Goal: Task Accomplishment & Management: Use online tool/utility

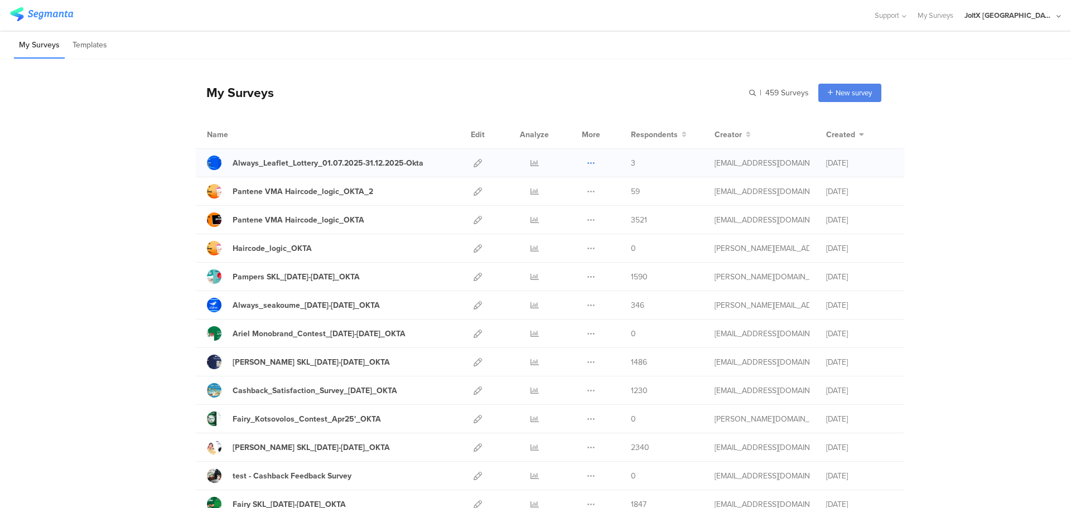
click at [587, 162] on icon at bounding box center [591, 163] width 8 height 8
click at [474, 162] on icon at bounding box center [478, 163] width 8 height 8
click at [474, 161] on icon at bounding box center [478, 163] width 8 height 8
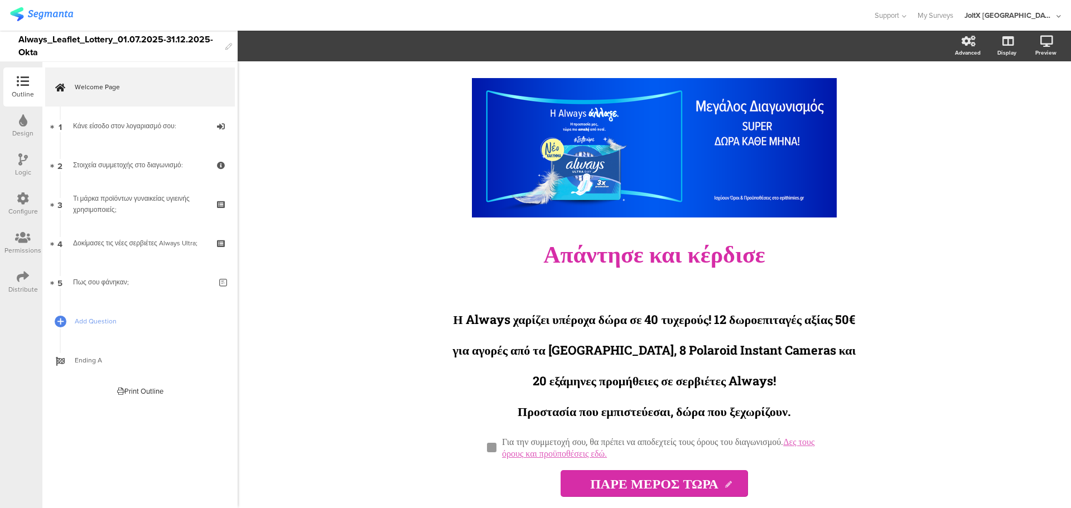
click at [31, 277] on div "Distribute" at bounding box center [22, 282] width 39 height 39
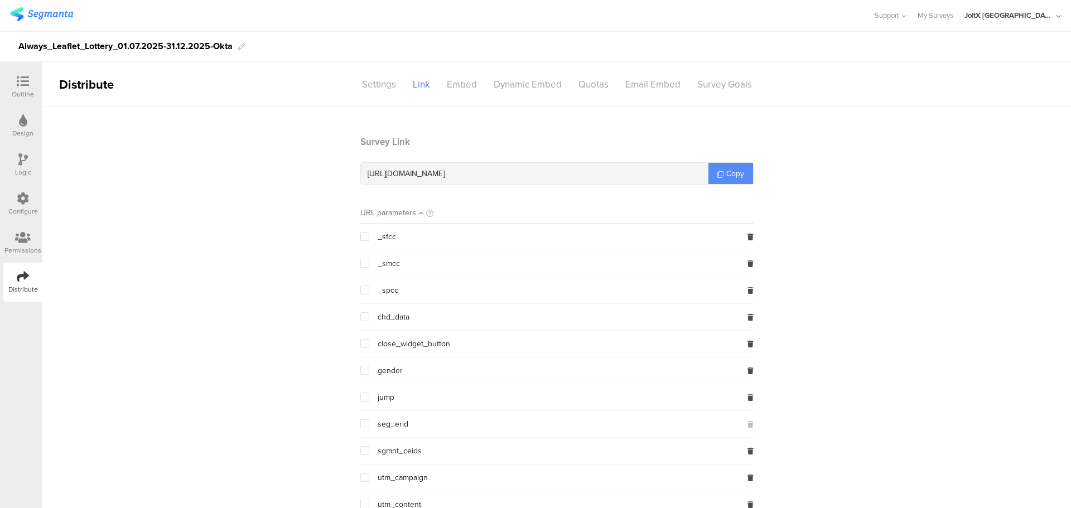
click at [711, 172] on link "Copy" at bounding box center [731, 173] width 45 height 21
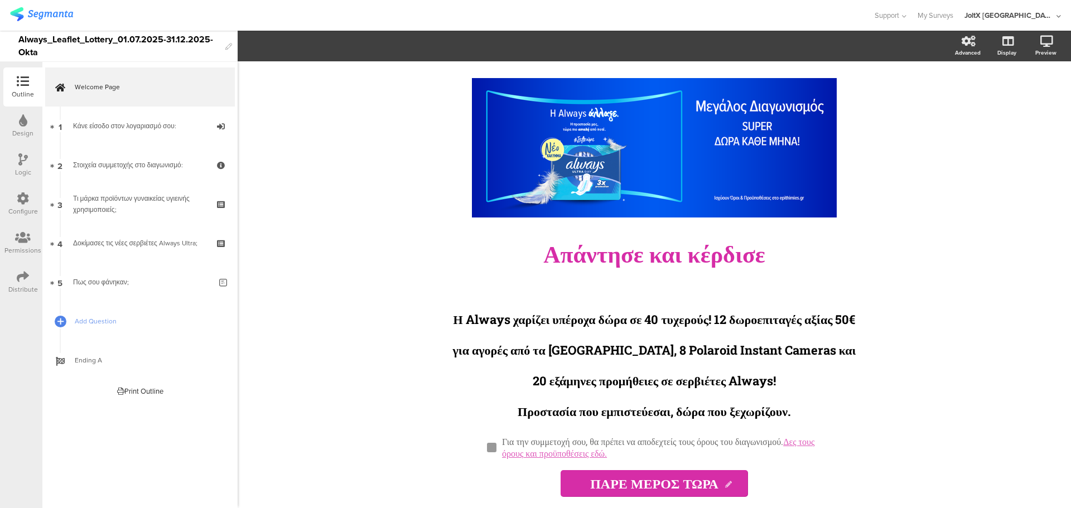
click at [30, 127] on div "Design" at bounding box center [22, 126] width 39 height 39
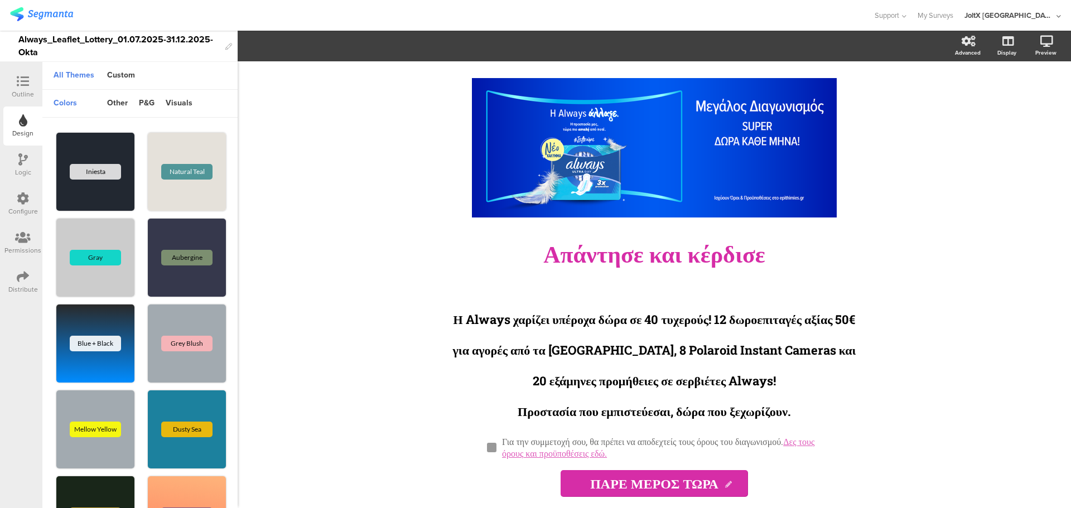
click at [22, 165] on icon at bounding box center [22, 159] width 9 height 12
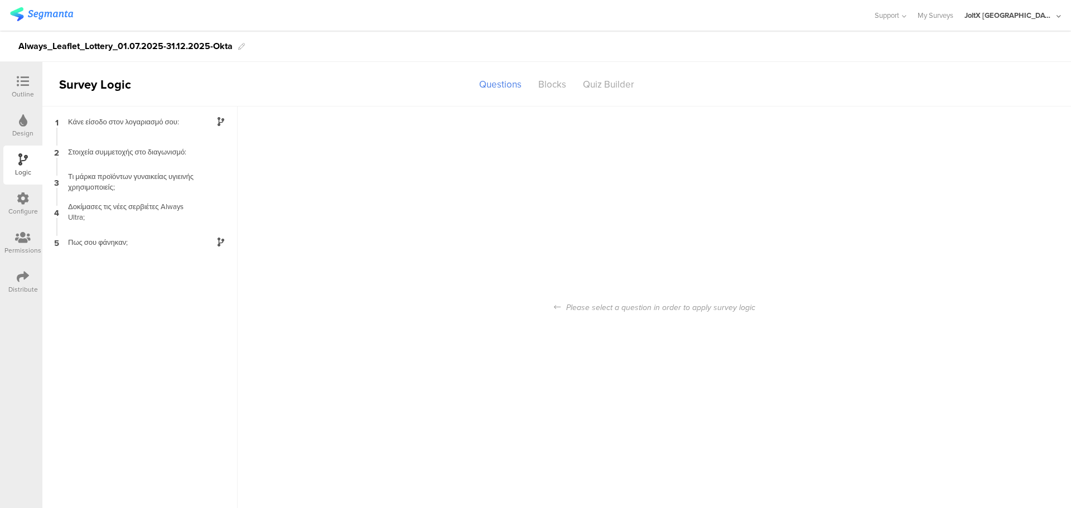
click at [18, 199] on icon at bounding box center [23, 199] width 12 height 12
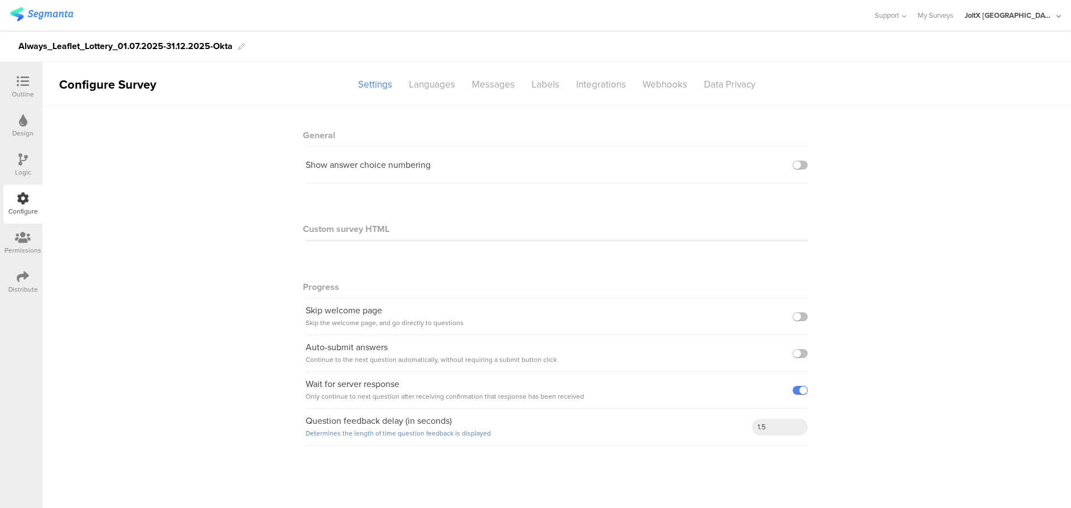
click at [729, 97] on sg-section-page-header "Configure Survey Settings Languages Messages Labels Integrations Webhooks Data …" at bounding box center [556, 84] width 1029 height 45
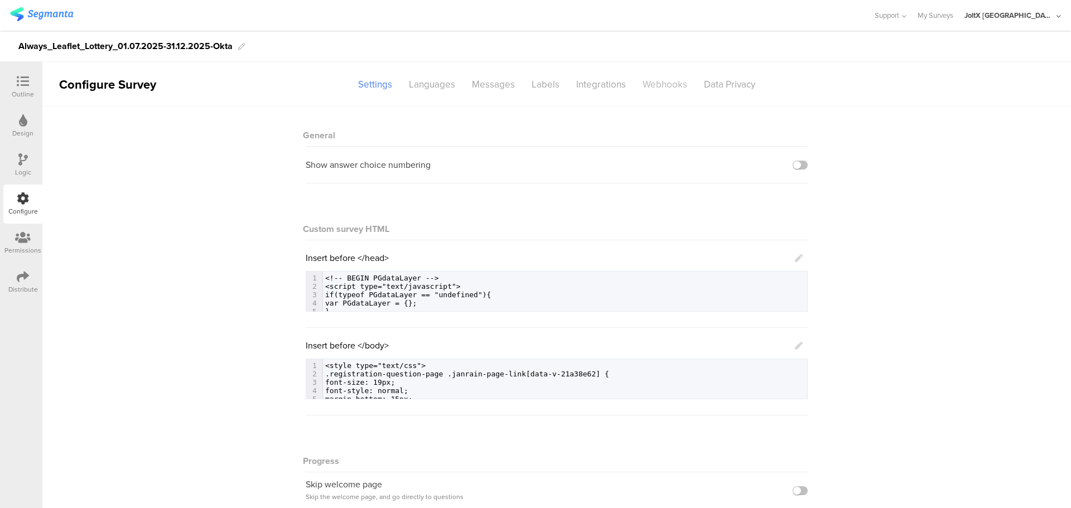
click at [675, 90] on div "Webhooks" at bounding box center [664, 85] width 61 height 20
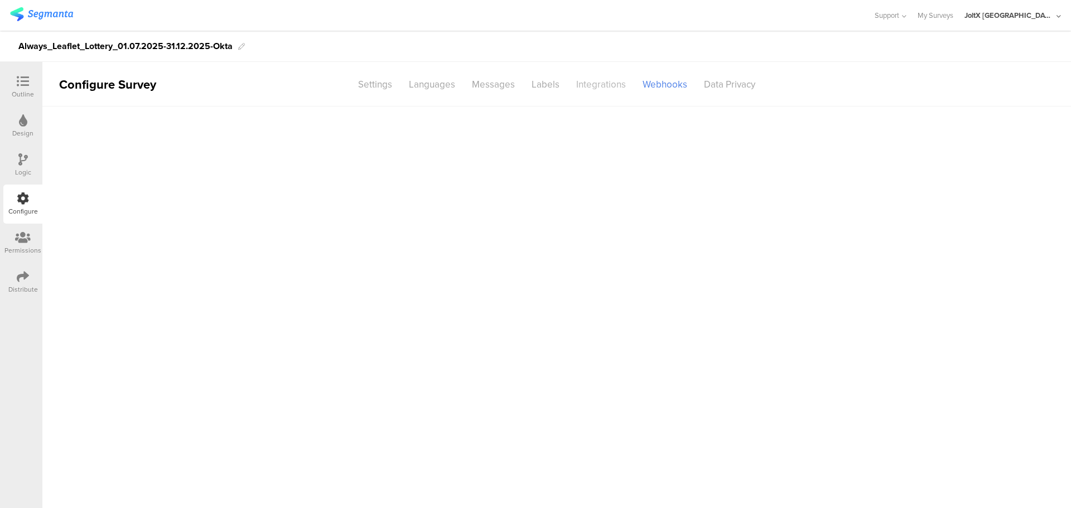
click at [614, 90] on div "Integrations" at bounding box center [601, 85] width 66 height 20
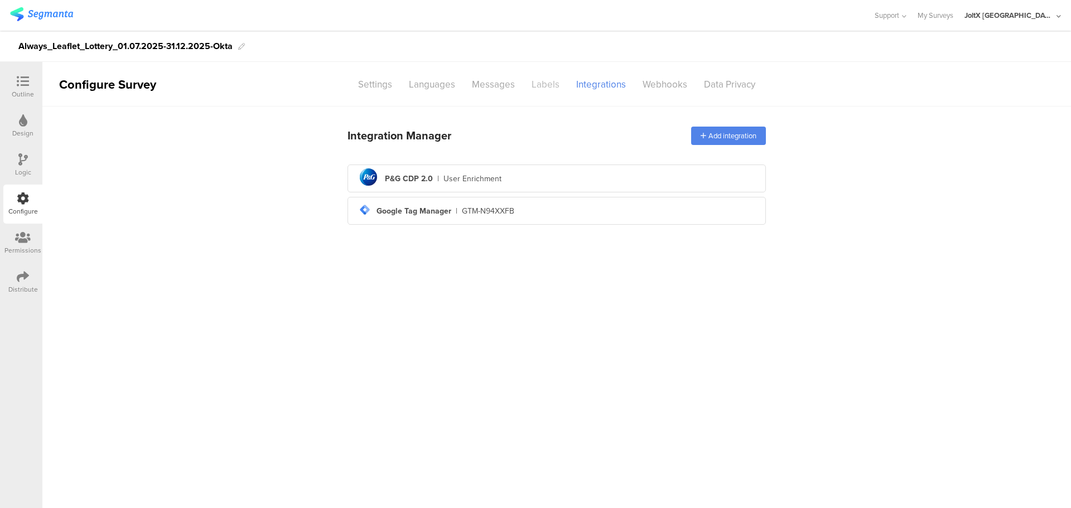
click at [533, 85] on div "Labels" at bounding box center [545, 85] width 45 height 20
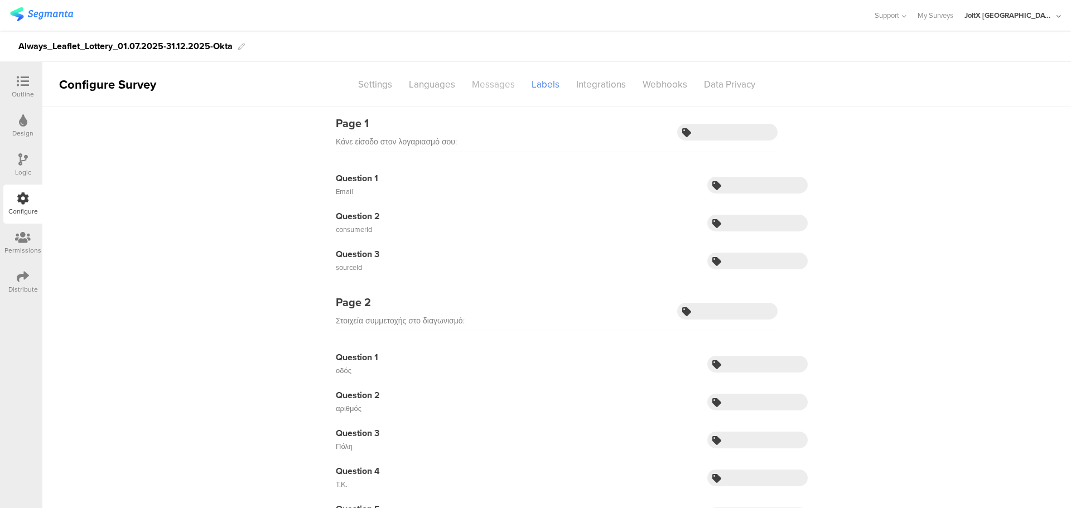
click at [489, 91] on div "Messages" at bounding box center [494, 85] width 60 height 20
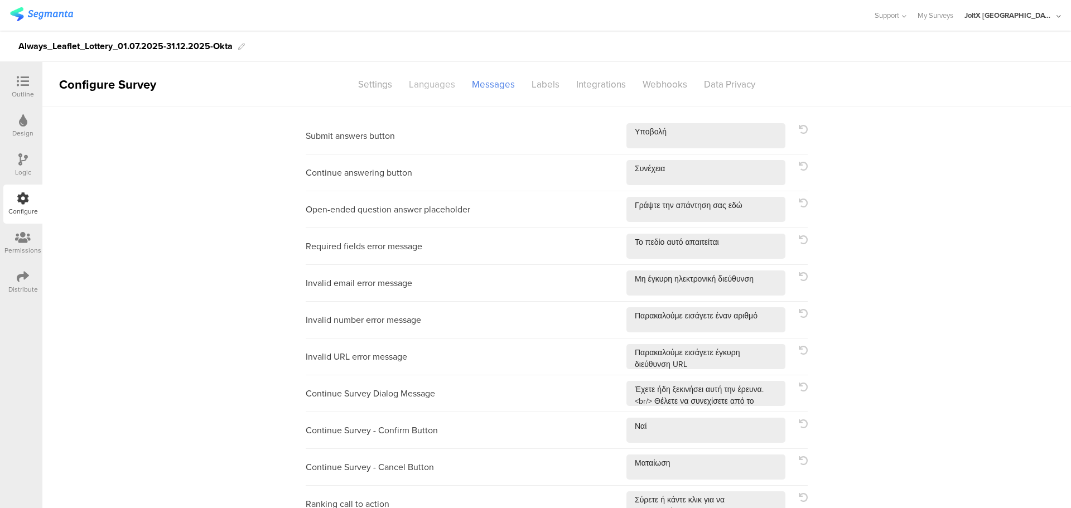
click at [430, 88] on div "Languages" at bounding box center [432, 85] width 63 height 20
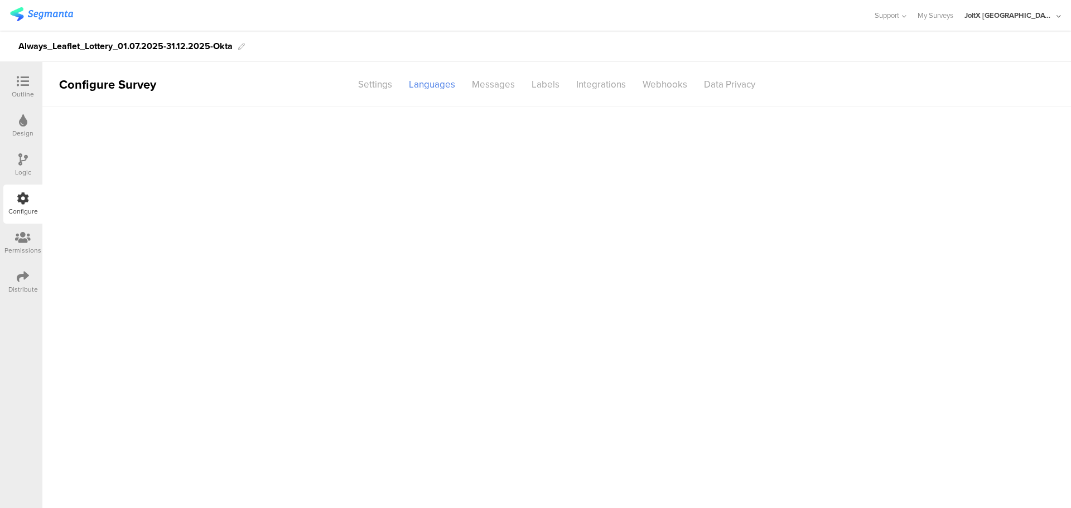
click at [369, 85] on div "Settings" at bounding box center [375, 85] width 51 height 20
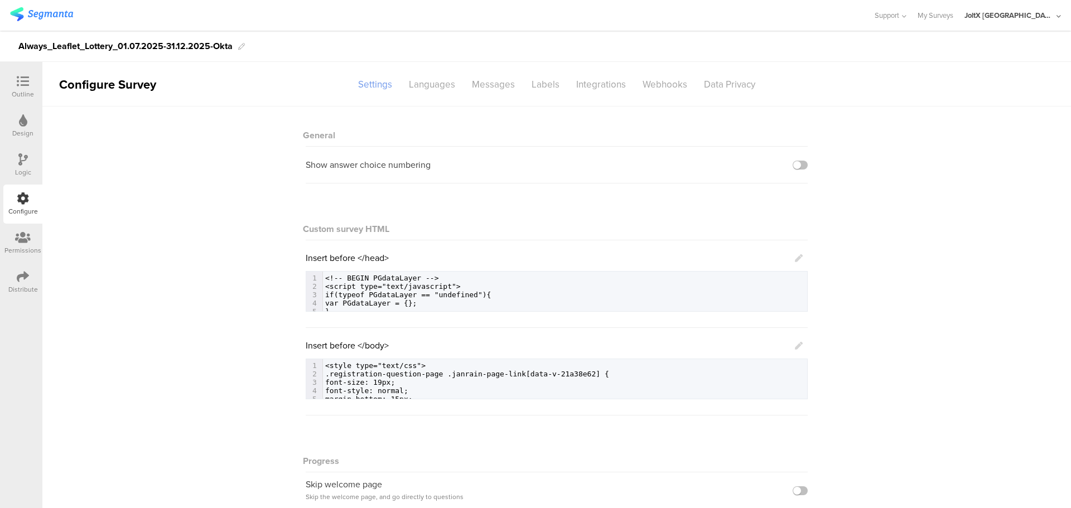
click at [376, 79] on div "Settings" at bounding box center [375, 85] width 51 height 20
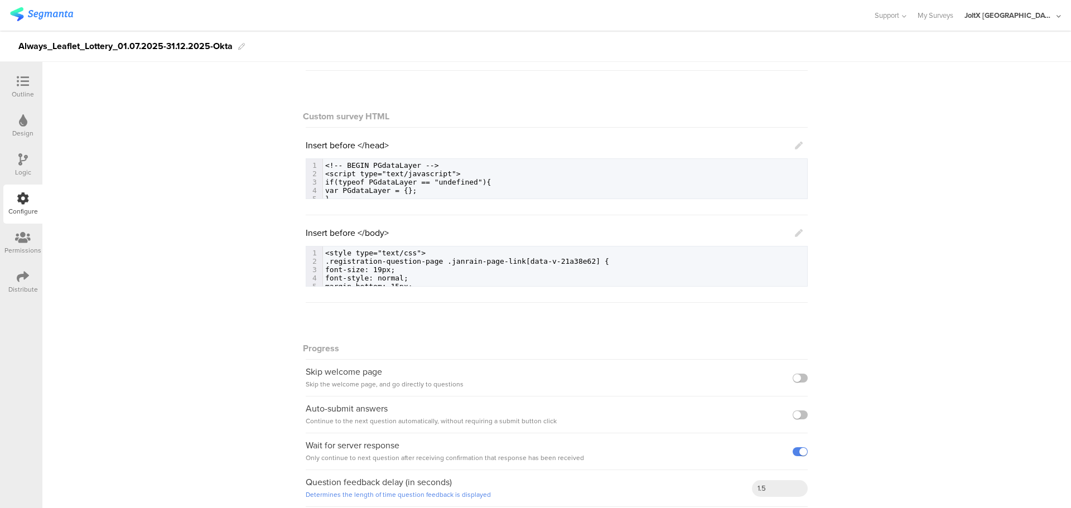
scroll to position [123, 0]
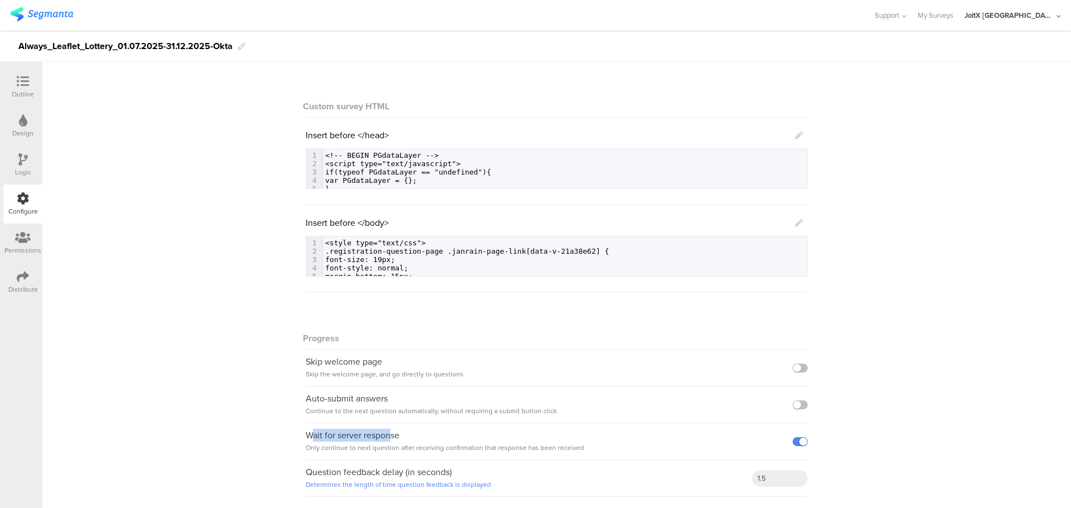
drag, startPoint x: 306, startPoint y: 439, endPoint x: 388, endPoint y: 439, distance: 82.6
click at [388, 439] on div "Wait for server response Only continue to next question after receiving confirm…" at bounding box center [445, 442] width 278 height 25
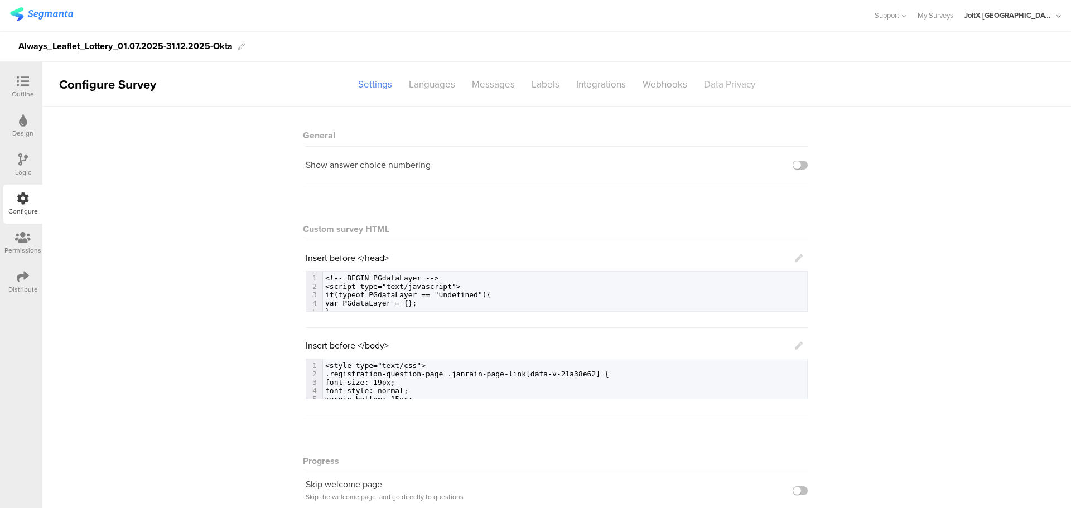
click at [736, 78] on div "Data Privacy" at bounding box center [730, 85] width 68 height 20
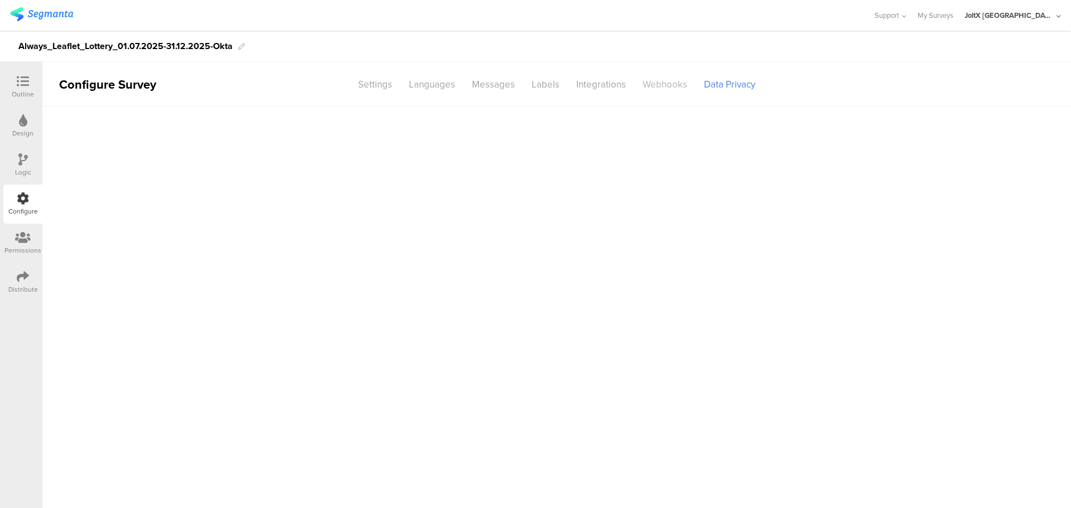
click at [672, 81] on div "Webhooks" at bounding box center [664, 85] width 61 height 20
click at [593, 91] on div "Integrations" at bounding box center [601, 85] width 66 height 20
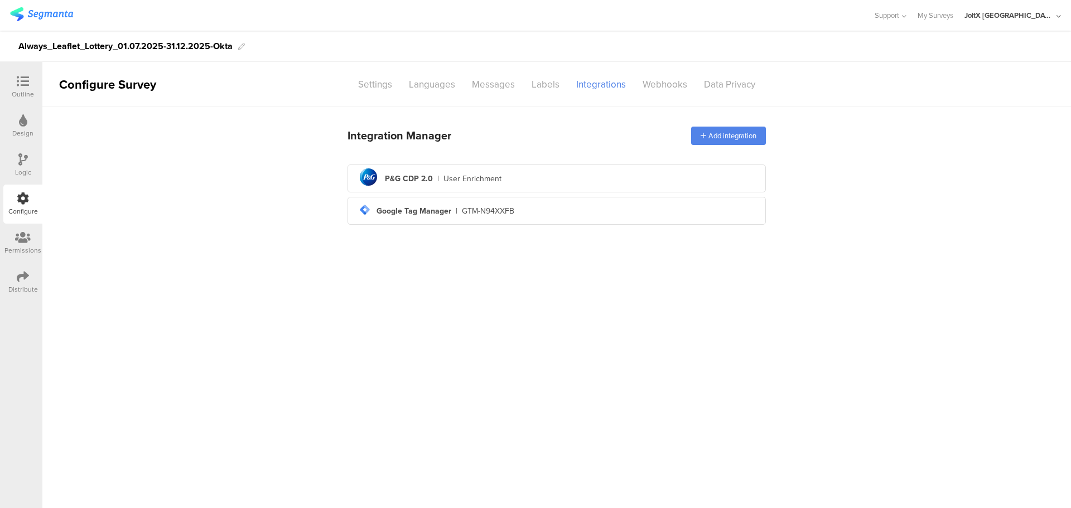
click at [24, 291] on div "Distribute" at bounding box center [23, 290] width 30 height 10
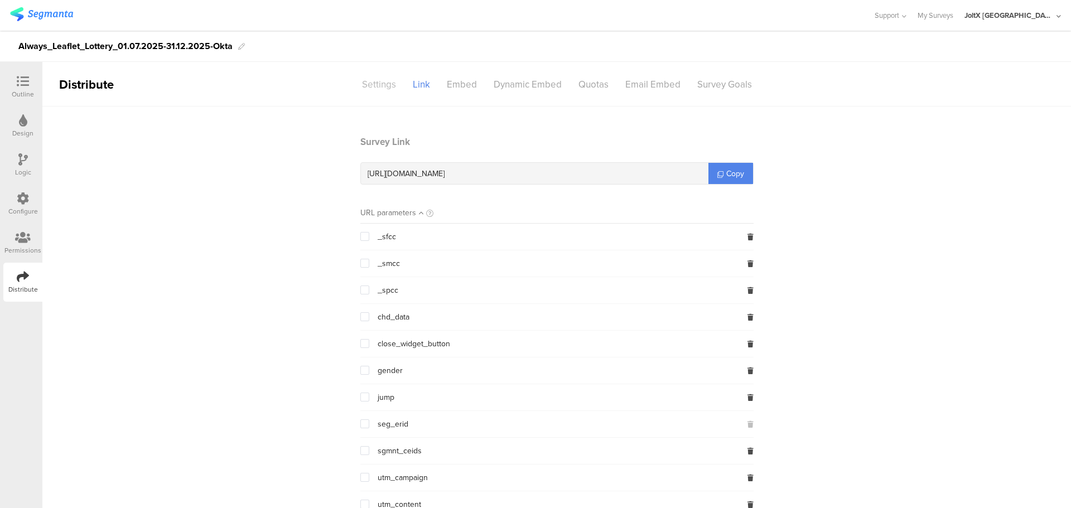
click at [382, 90] on div "Settings" at bounding box center [379, 85] width 51 height 20
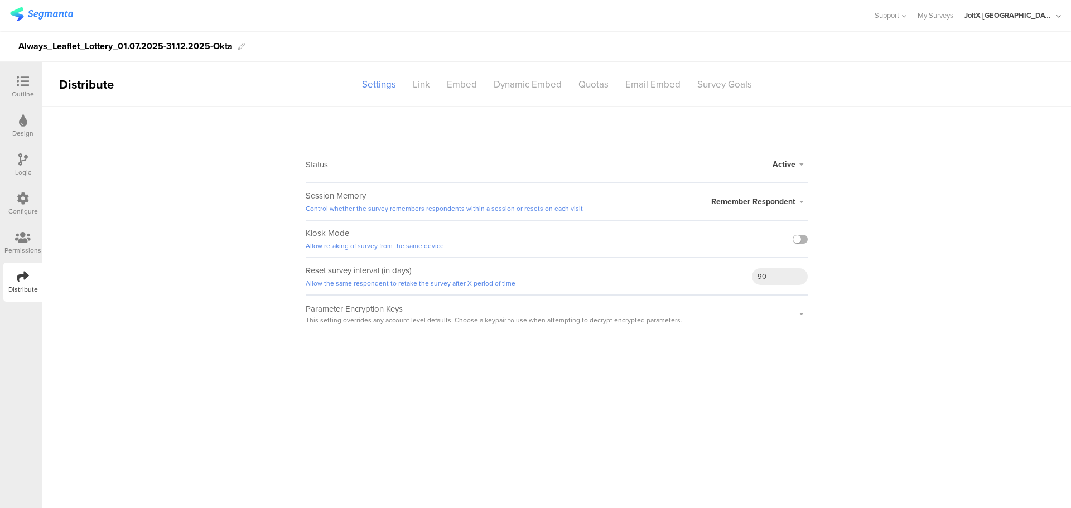
click at [802, 241] on label at bounding box center [800, 239] width 15 height 9
click at [0, 0] on input "checkbox" at bounding box center [0, 0] width 0 height 0
click at [730, 199] on span "Remember Respondent" at bounding box center [754, 202] width 84 height 12
click at [900, 189] on sg-survey-status-editor "Status Active Active Closed Schedule Start Date: End Date: Save Cancel Session …" at bounding box center [556, 220] width 1029 height 226
click at [427, 86] on div "Link" at bounding box center [422, 85] width 34 height 20
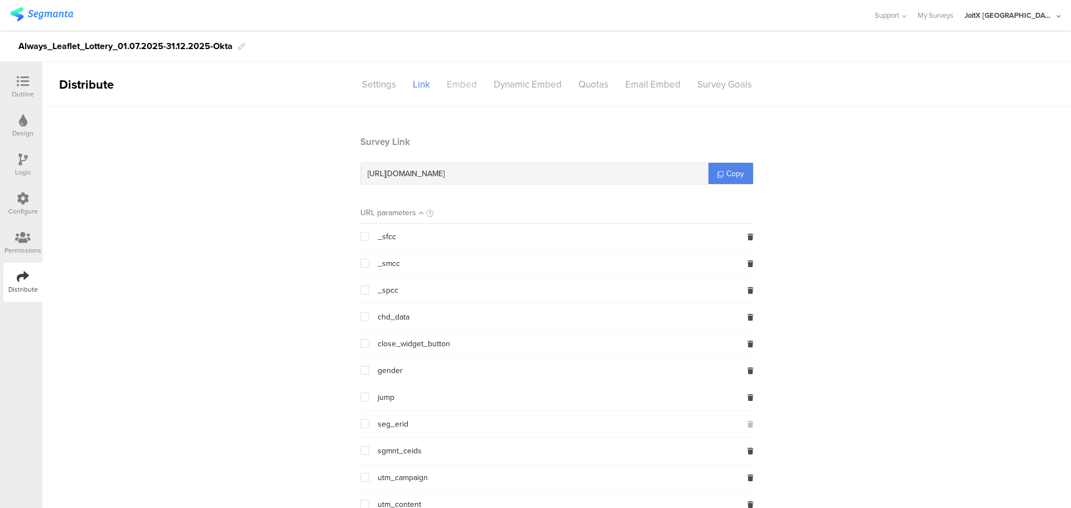
click at [446, 80] on div "Embed" at bounding box center [462, 85] width 47 height 20
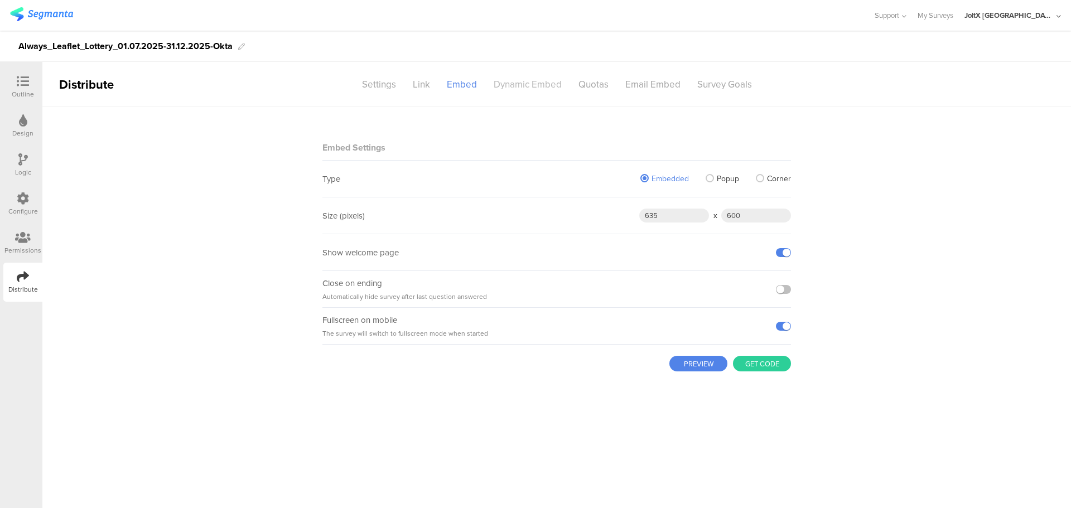
click at [508, 90] on div "Dynamic Embed" at bounding box center [528, 85] width 85 height 20
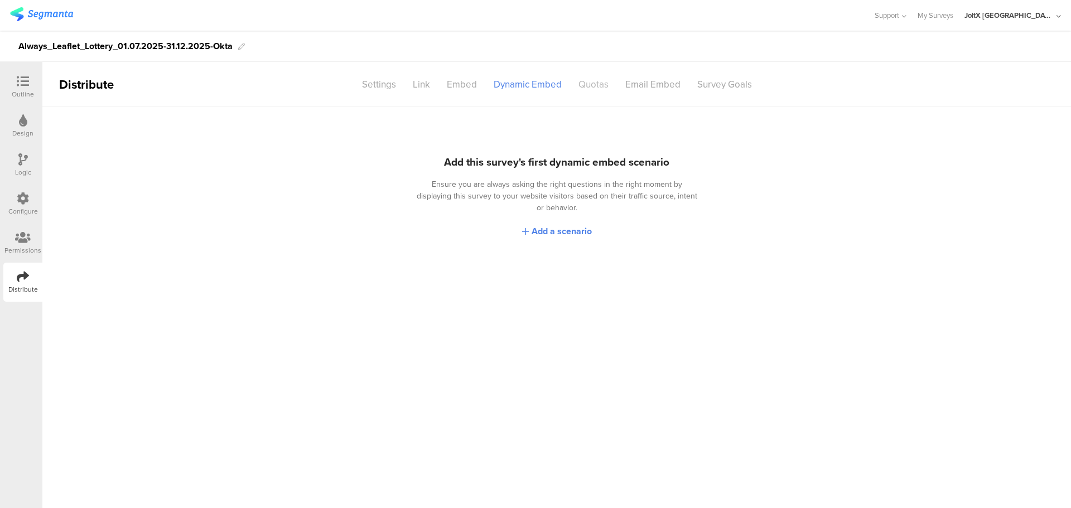
click at [593, 87] on div "Quotas" at bounding box center [593, 85] width 47 height 20
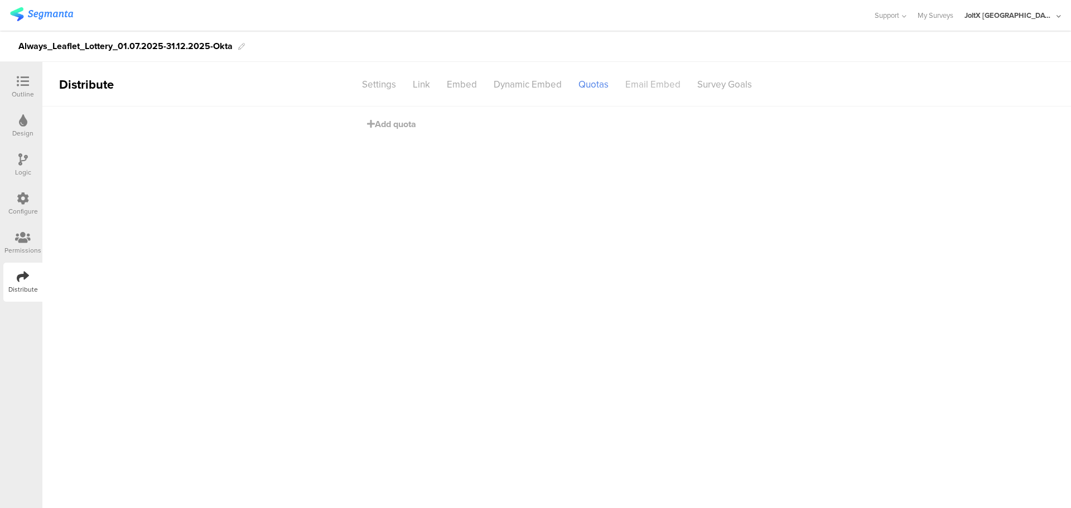
click at [650, 83] on div "Email Embed" at bounding box center [653, 85] width 72 height 20
click at [736, 86] on div "Survey Goals" at bounding box center [724, 85] width 71 height 20
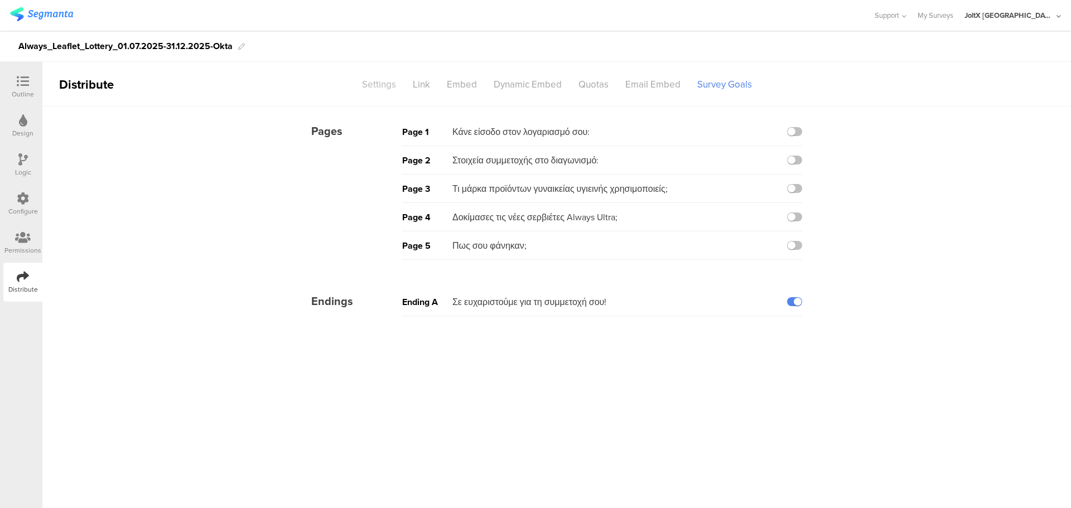
click at [392, 82] on div "Settings" at bounding box center [379, 85] width 51 height 20
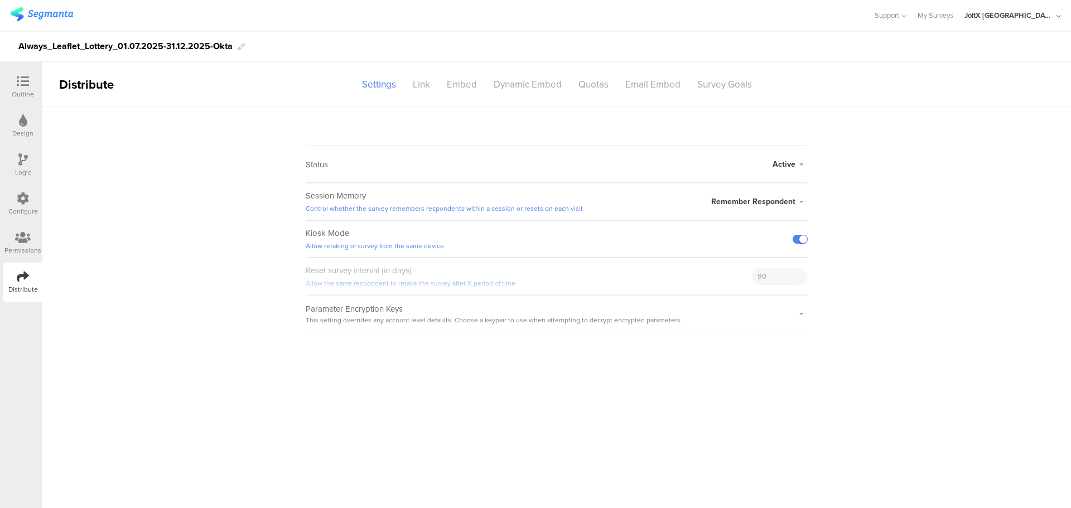
click at [20, 283] on div at bounding box center [23, 278] width 12 height 14
click at [411, 78] on div "Link" at bounding box center [422, 85] width 34 height 20
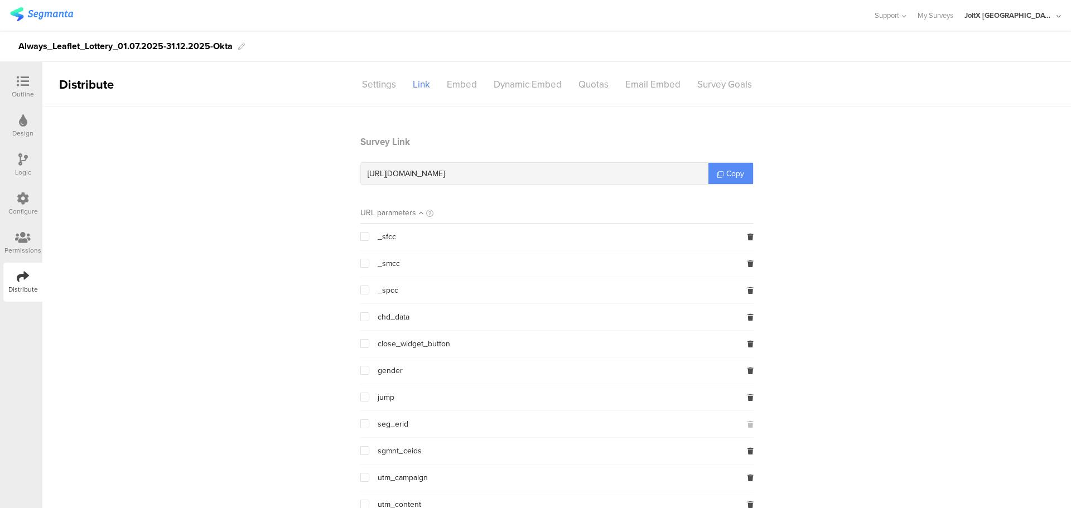
click at [727, 170] on span "Copy" at bounding box center [736, 174] width 18 height 12
